Goal: Task Accomplishment & Management: Manage account settings

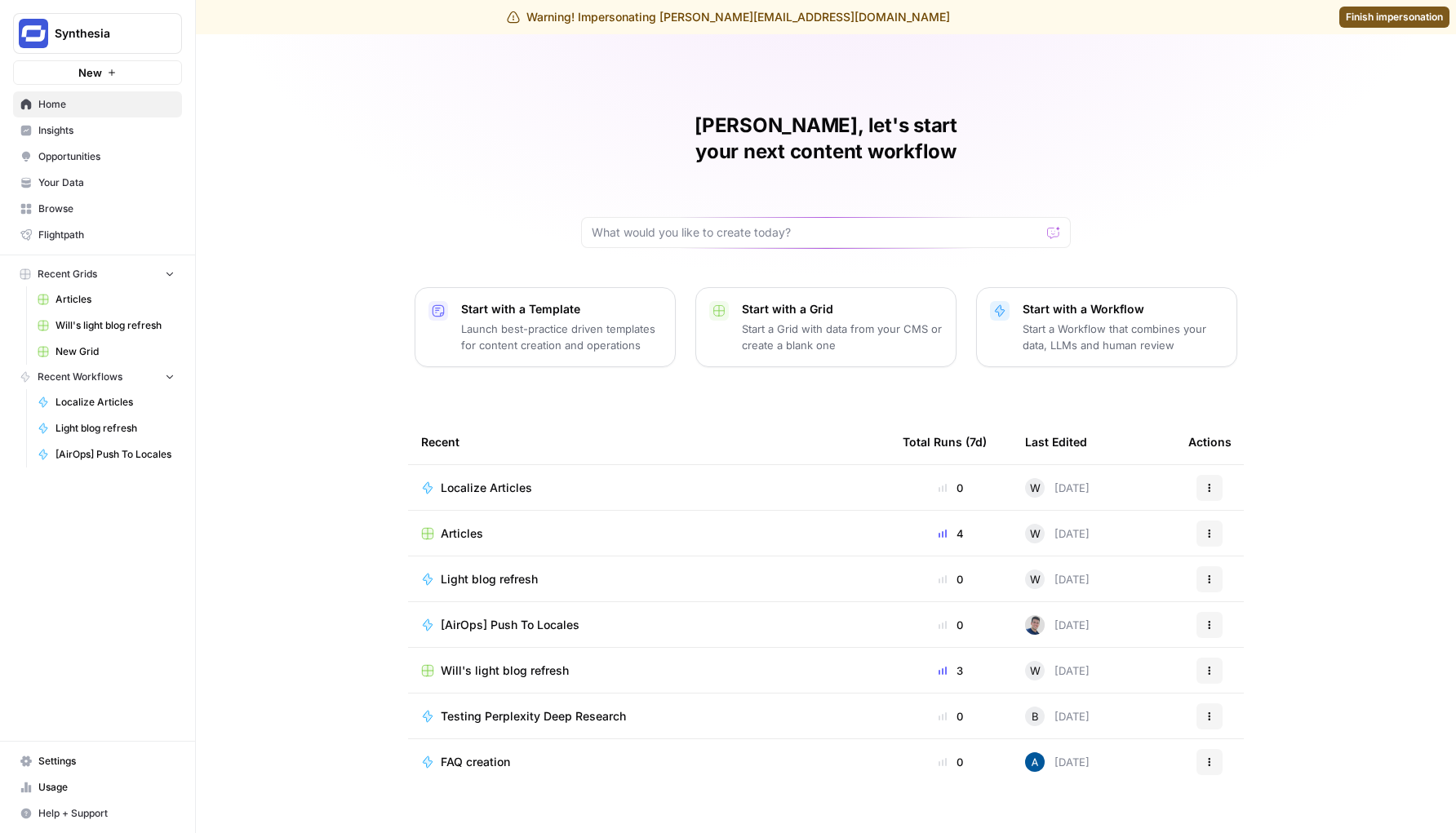
click at [76, 755] on span "Settings" at bounding box center [106, 761] width 136 height 14
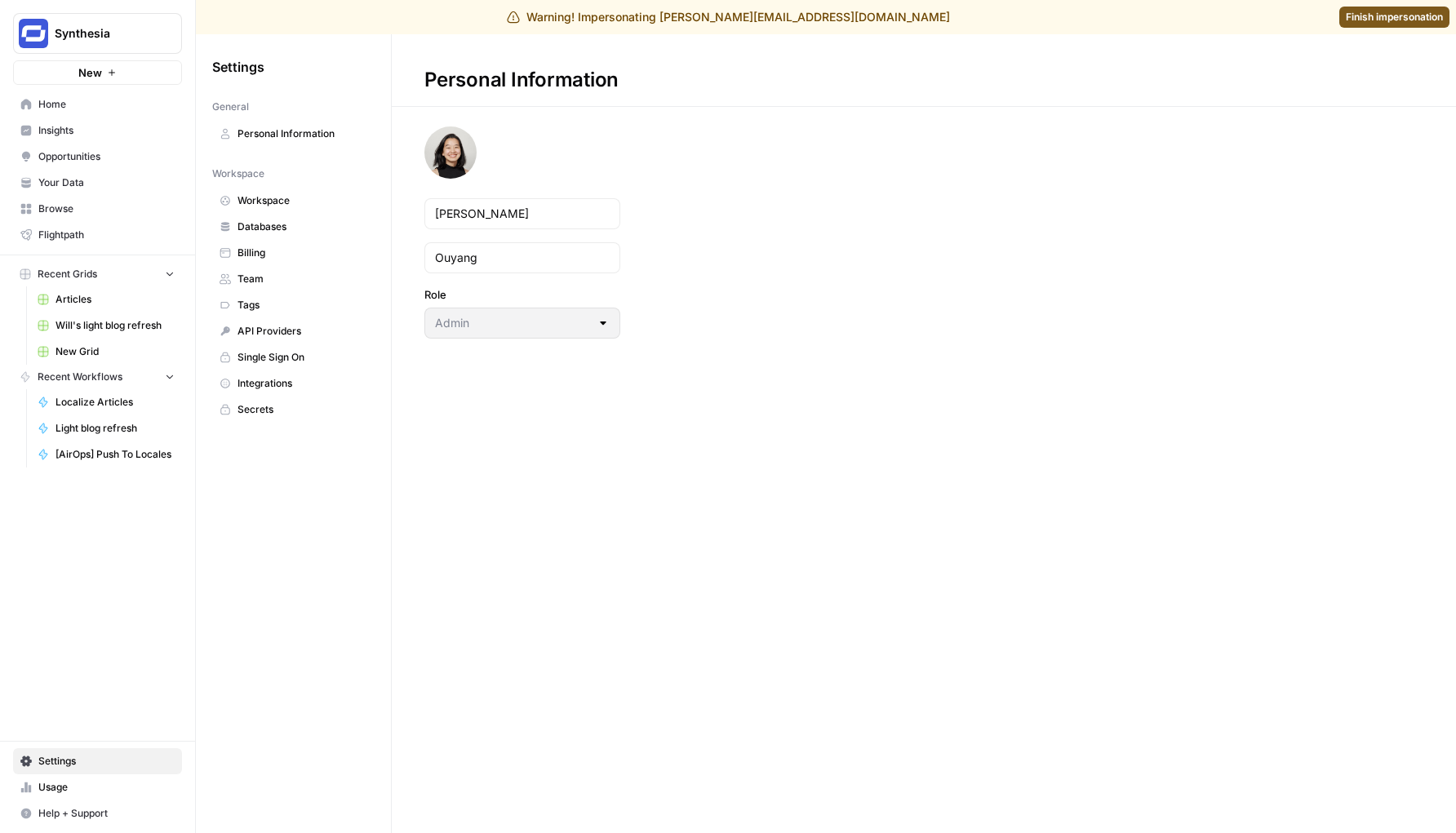
click at [266, 282] on span "Team" at bounding box center [303, 279] width 130 height 14
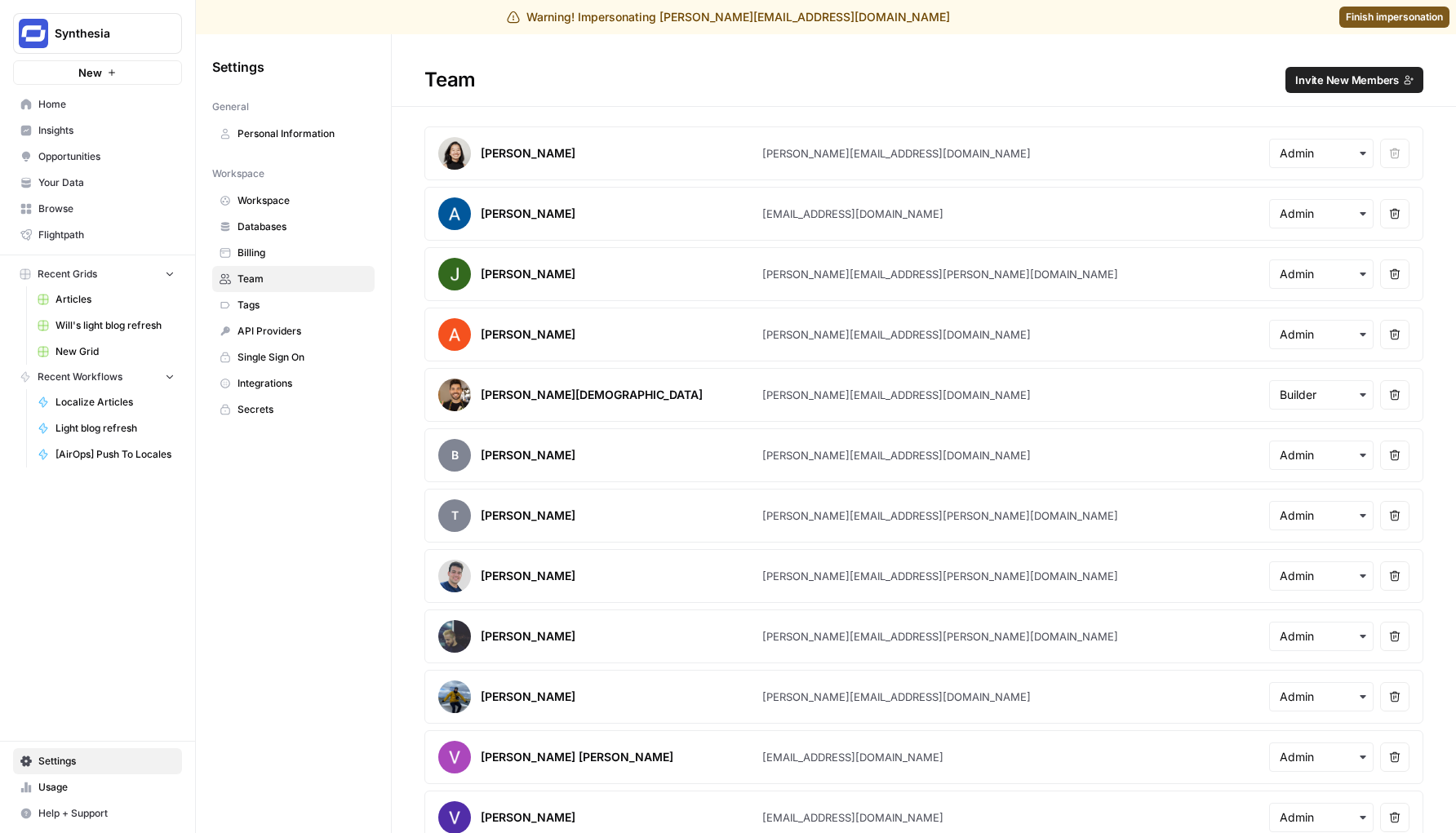
click at [1343, 83] on span "Invite New Members" at bounding box center [1346, 80] width 104 height 16
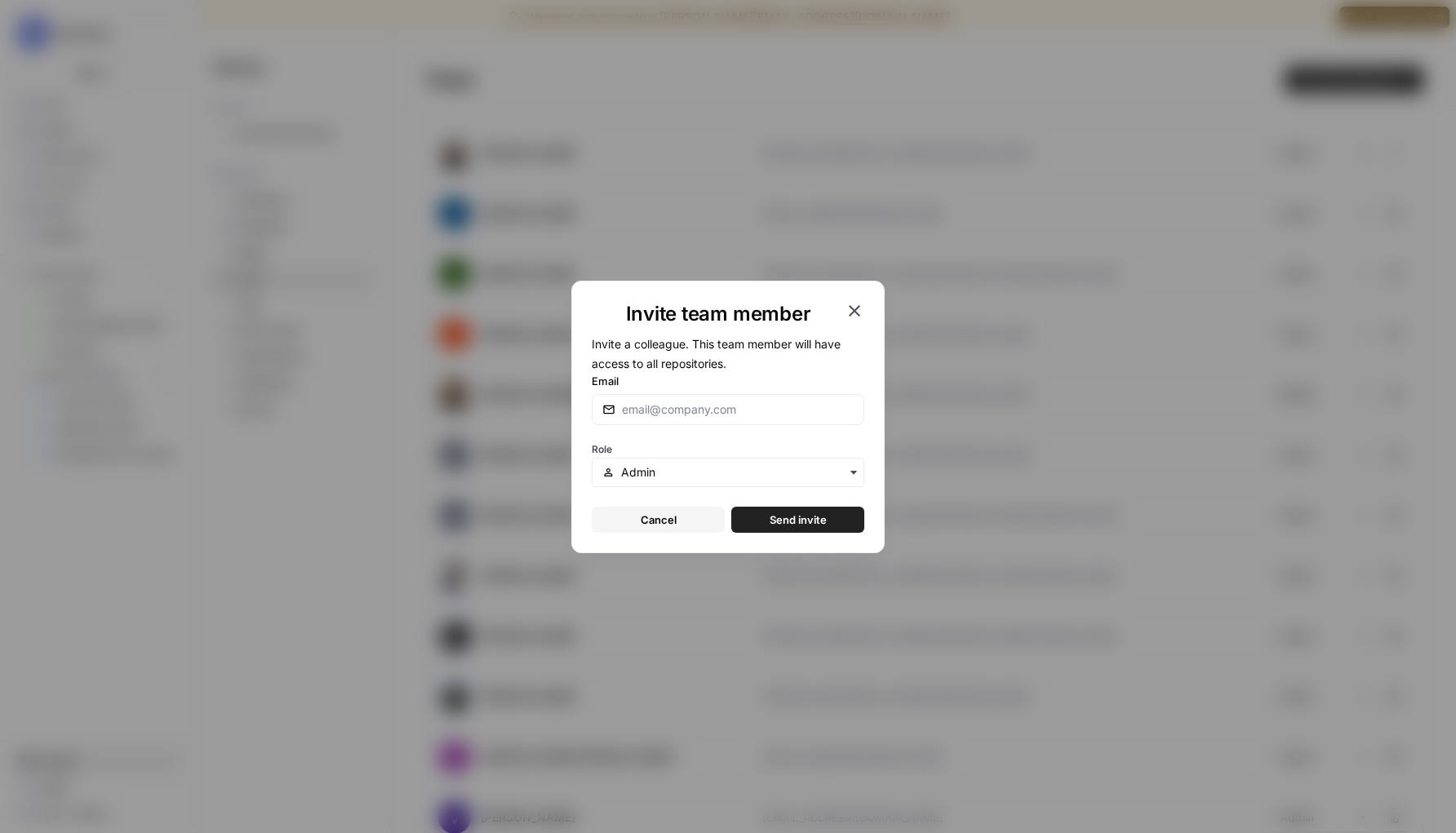
click at [709, 421] on div at bounding box center [728, 410] width 273 height 31
type input "[PERSON_NAME][EMAIL_ADDRESS][DOMAIN_NAME]"
click at [777, 528] on button "Send invite" at bounding box center [798, 520] width 133 height 26
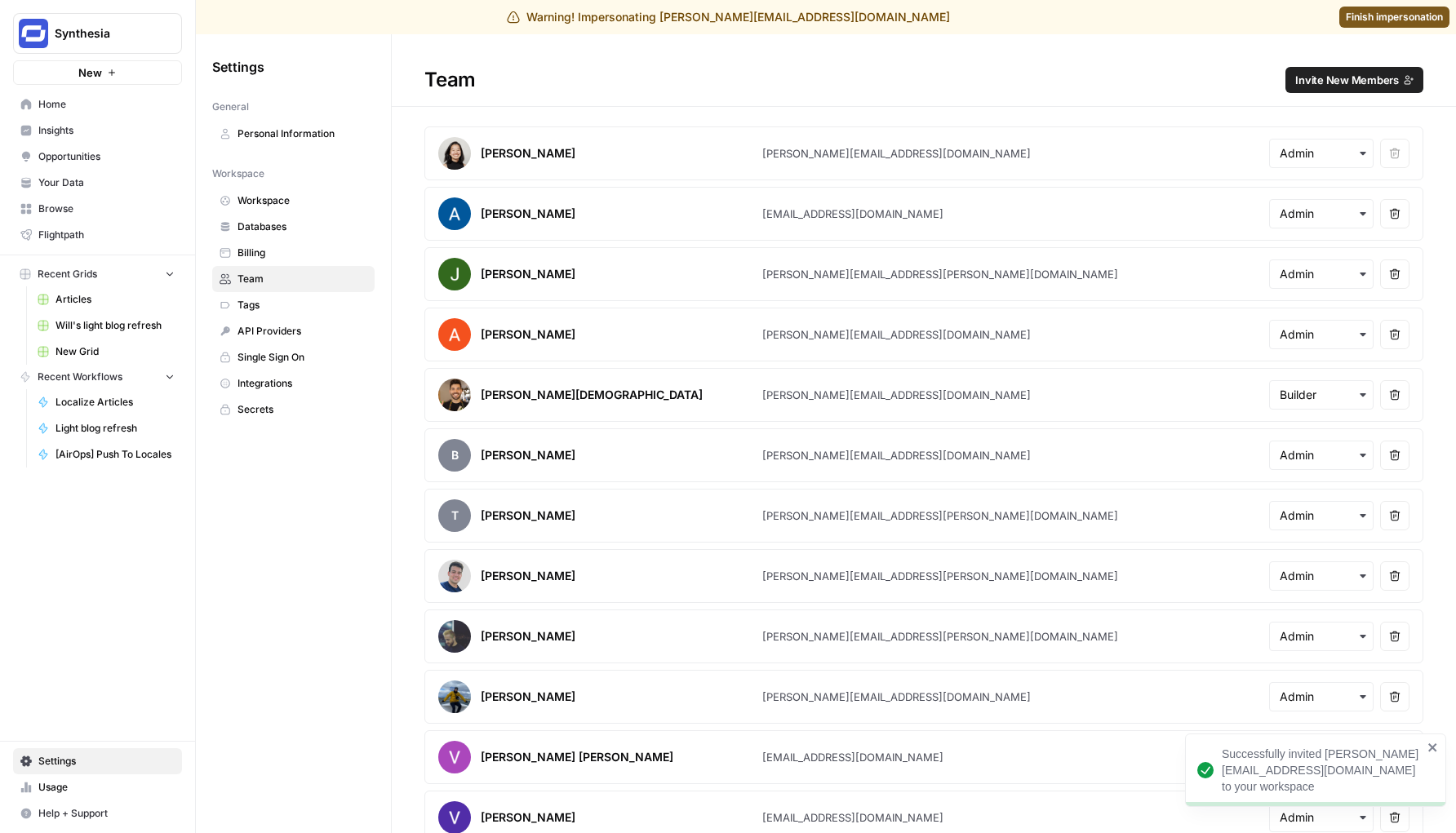
click at [1000, 46] on h1 "Team Invite New Members" at bounding box center [924, 70] width 1064 height 73
click at [1423, 18] on span "Finish impersonation" at bounding box center [1394, 17] width 97 height 14
